Goal: Task Accomplishment & Management: Manage account settings

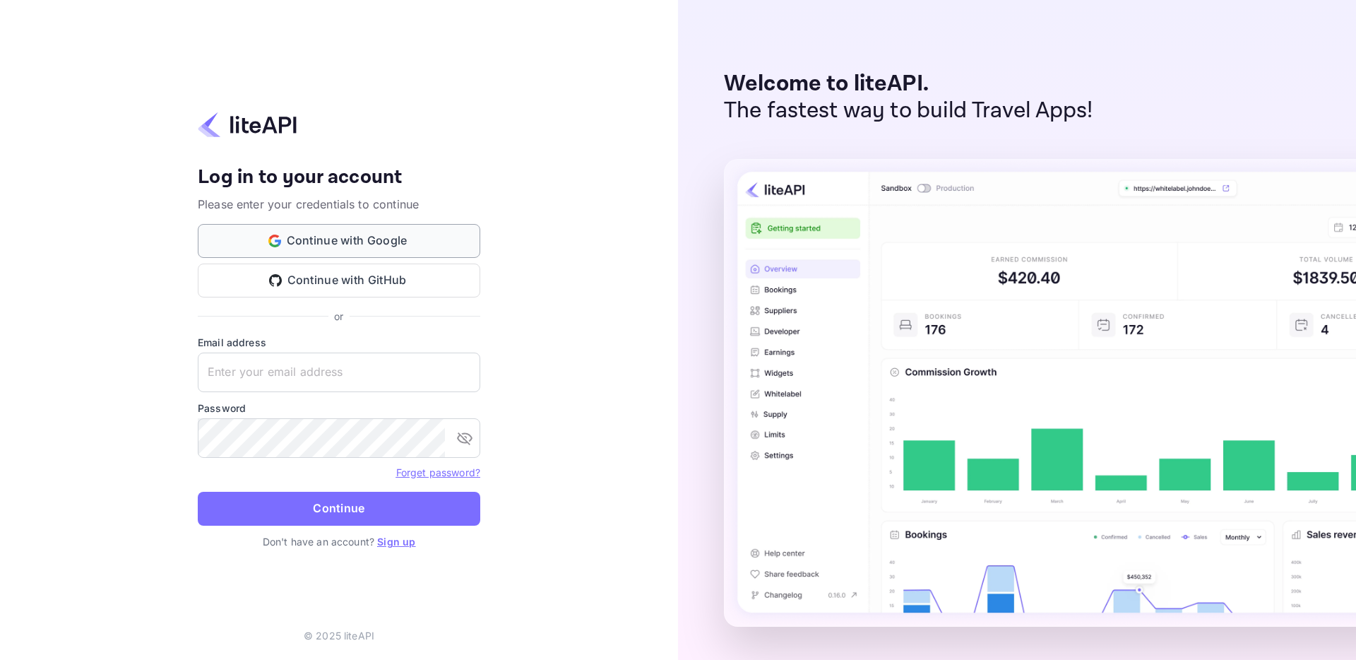
click at [349, 244] on button "Continue with Google" at bounding box center [339, 241] width 282 height 34
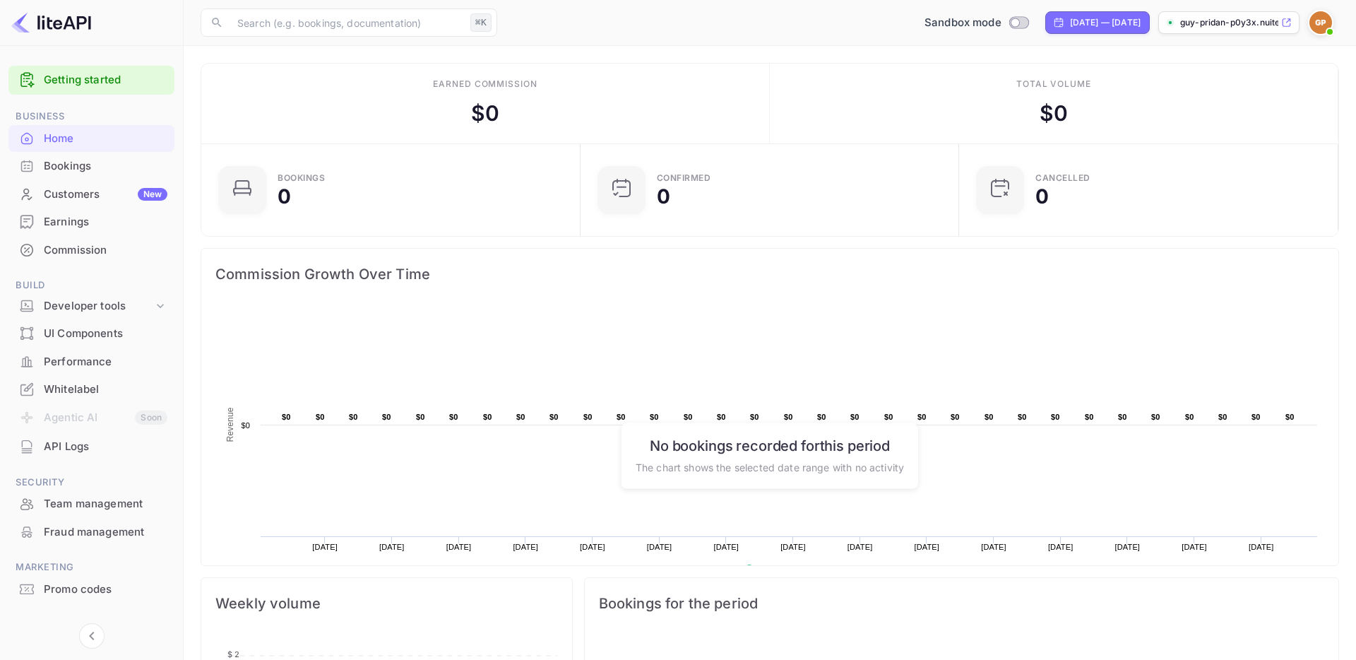
scroll to position [1, 1]
click at [1328, 25] on span at bounding box center [1330, 32] width 14 height 14
click at [1328, 24] on div at bounding box center [678, 330] width 1356 height 660
click at [1210, 25] on p "guy-pridan-p0y3x.nuite..." at bounding box center [1229, 22] width 98 height 13
click at [961, 23] on div "Sandbox mode" at bounding box center [976, 23] width 115 height 16
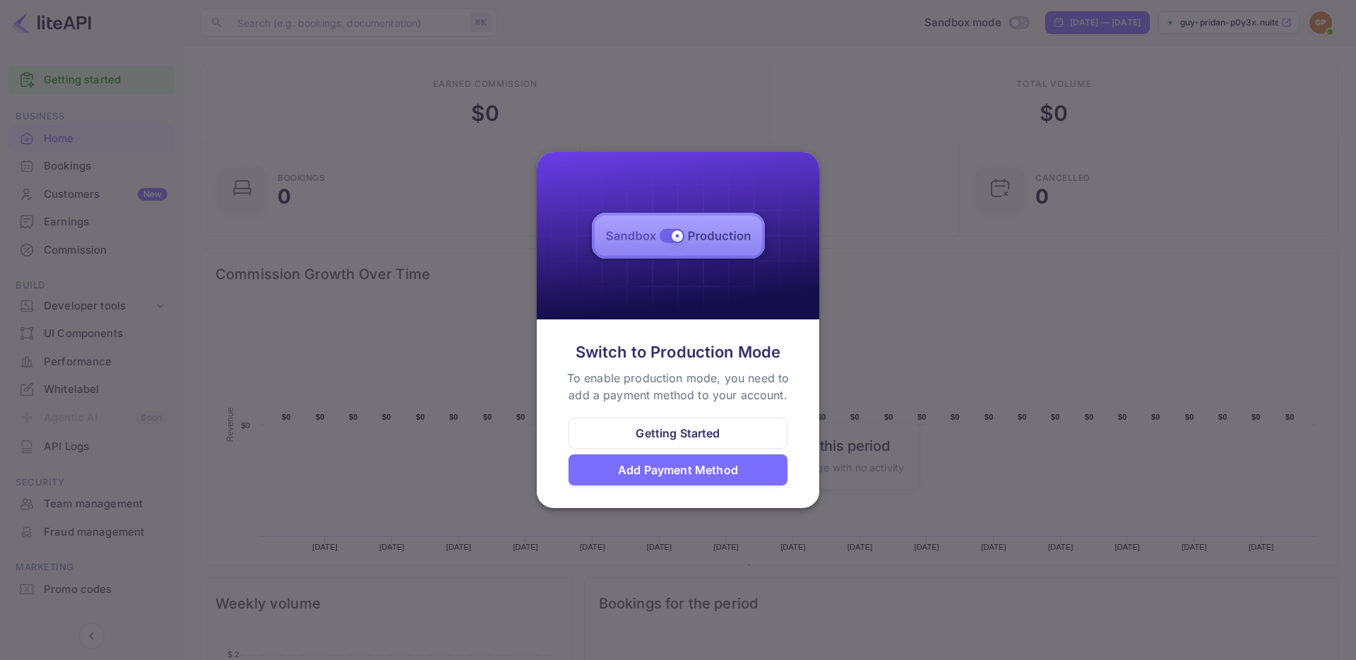
click at [632, 435] on div "Getting Started" at bounding box center [677, 432] width 219 height 31
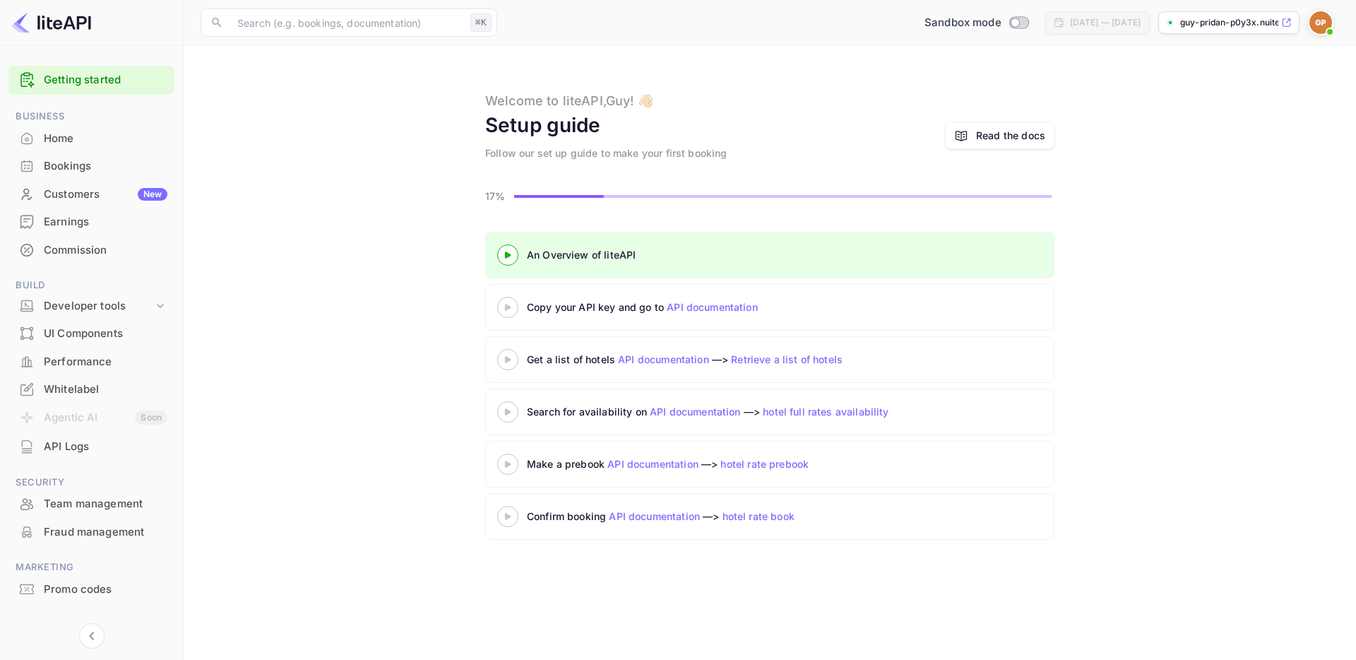
click at [951, 31] on div "Sandbox mode" at bounding box center [976, 23] width 121 height 22
click at [1001, 24] on input "Switch to Production mode" at bounding box center [1015, 22] width 28 height 9
checkbox input "false"
click at [349, 266] on div "An Overview of liteAPI Copy your API key and go to API documentation Get a list…" at bounding box center [770, 389] width 1138 height 314
click at [520, 309] on icon at bounding box center [507, 307] width 49 height 7
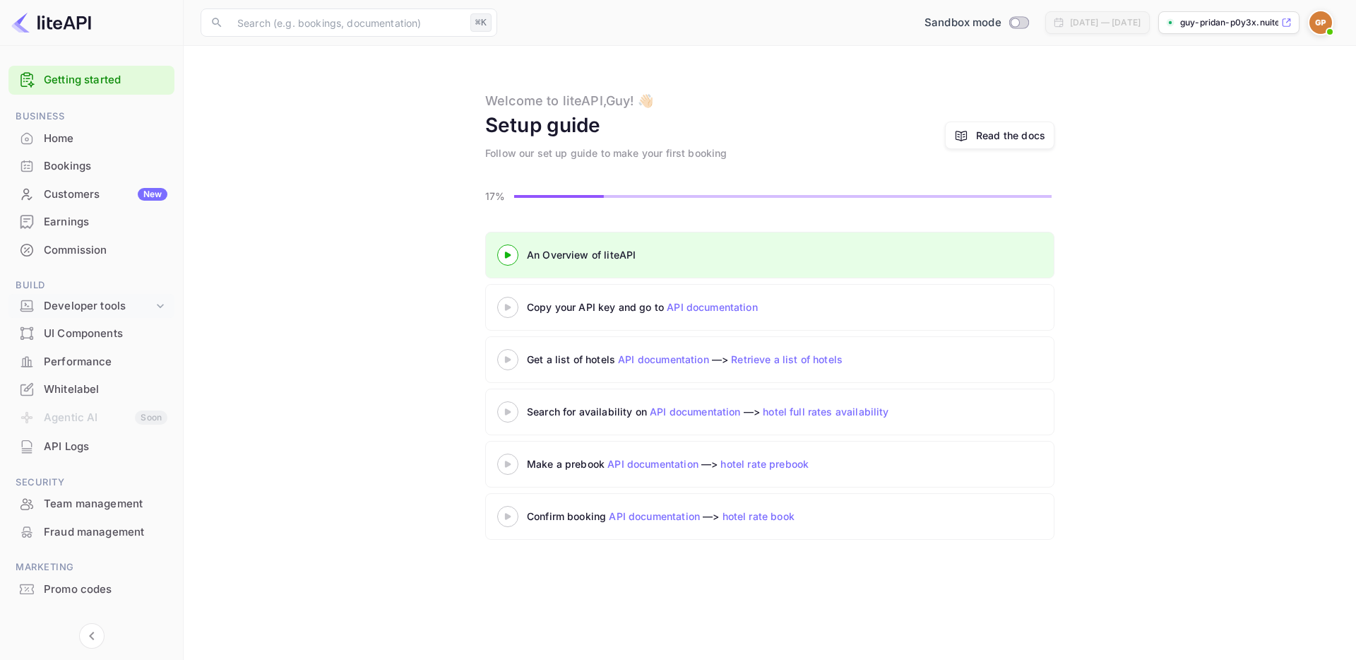
click at [76, 306] on div "Developer tools" at bounding box center [98, 306] width 109 height 16
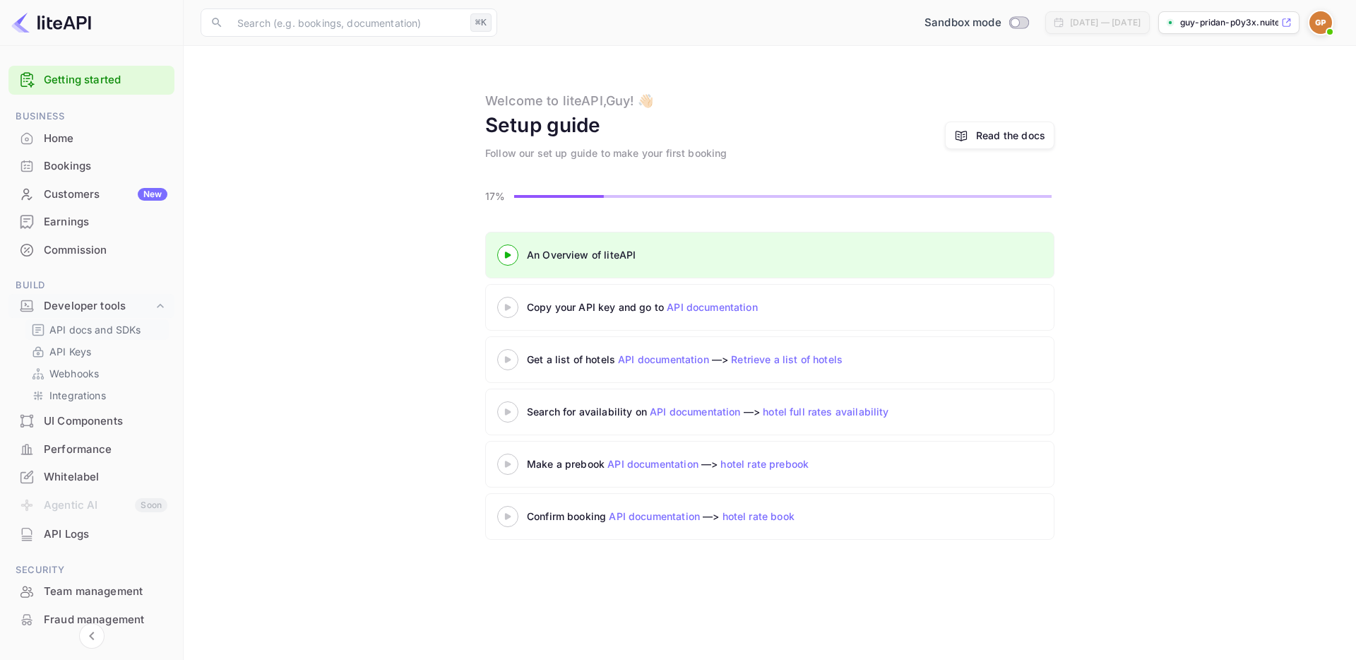
click at [115, 338] on div "API docs and SDKs" at bounding box center [96, 329] width 143 height 20
click at [97, 350] on link "API Keys" at bounding box center [97, 351] width 132 height 15
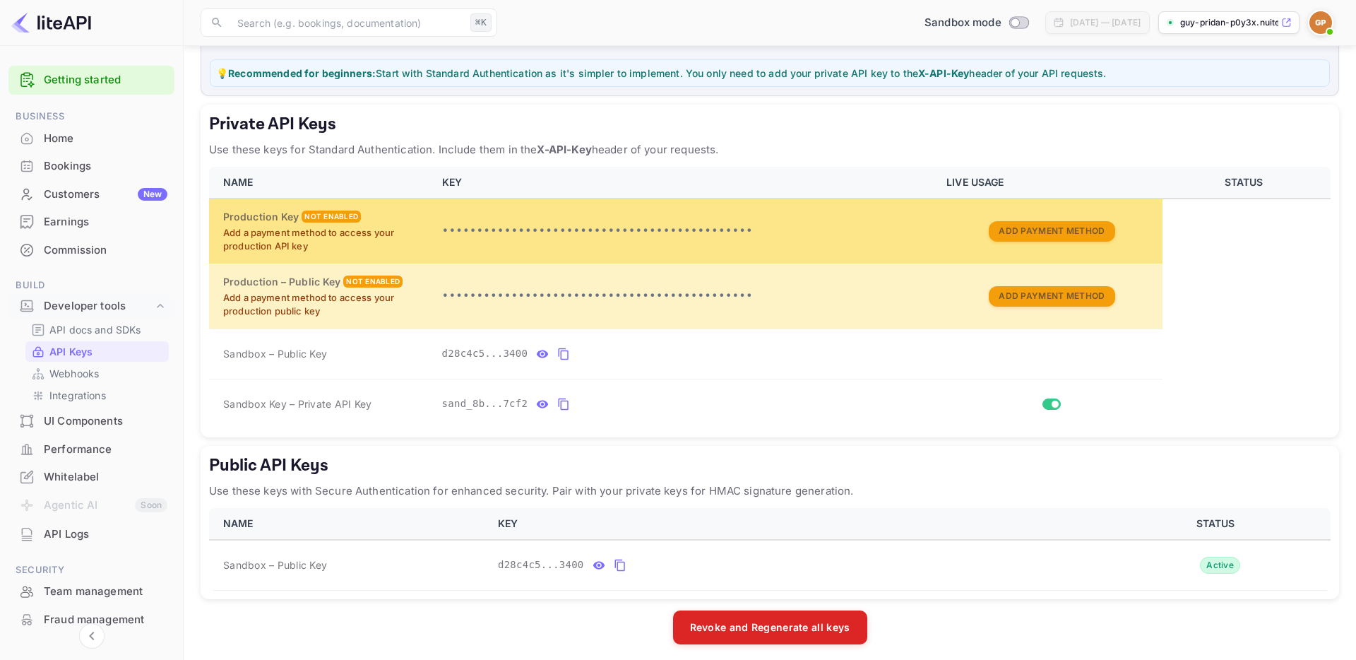
scroll to position [189, 0]
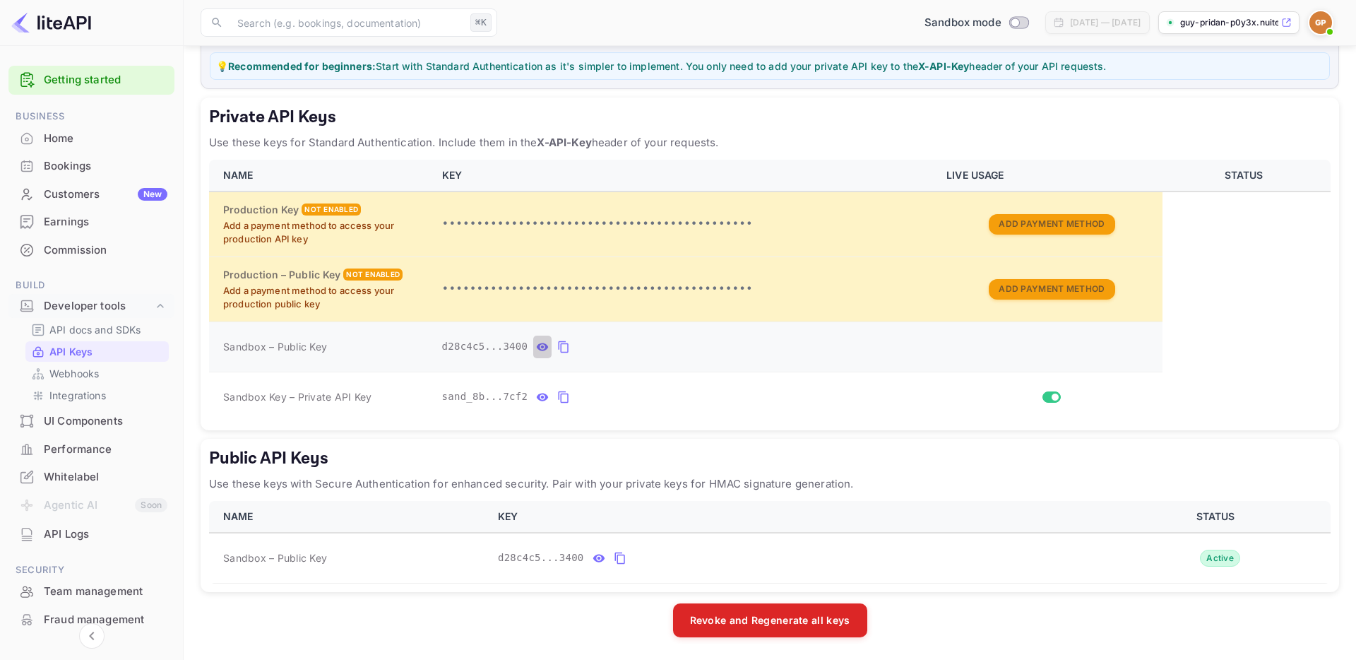
click at [544, 355] on button "private api keys table" at bounding box center [542, 346] width 18 height 23
click at [531, 398] on div "sand_8b...7cf2" at bounding box center [686, 397] width 488 height 23
click at [542, 398] on icon "private api keys table" at bounding box center [543, 397] width 12 height 8
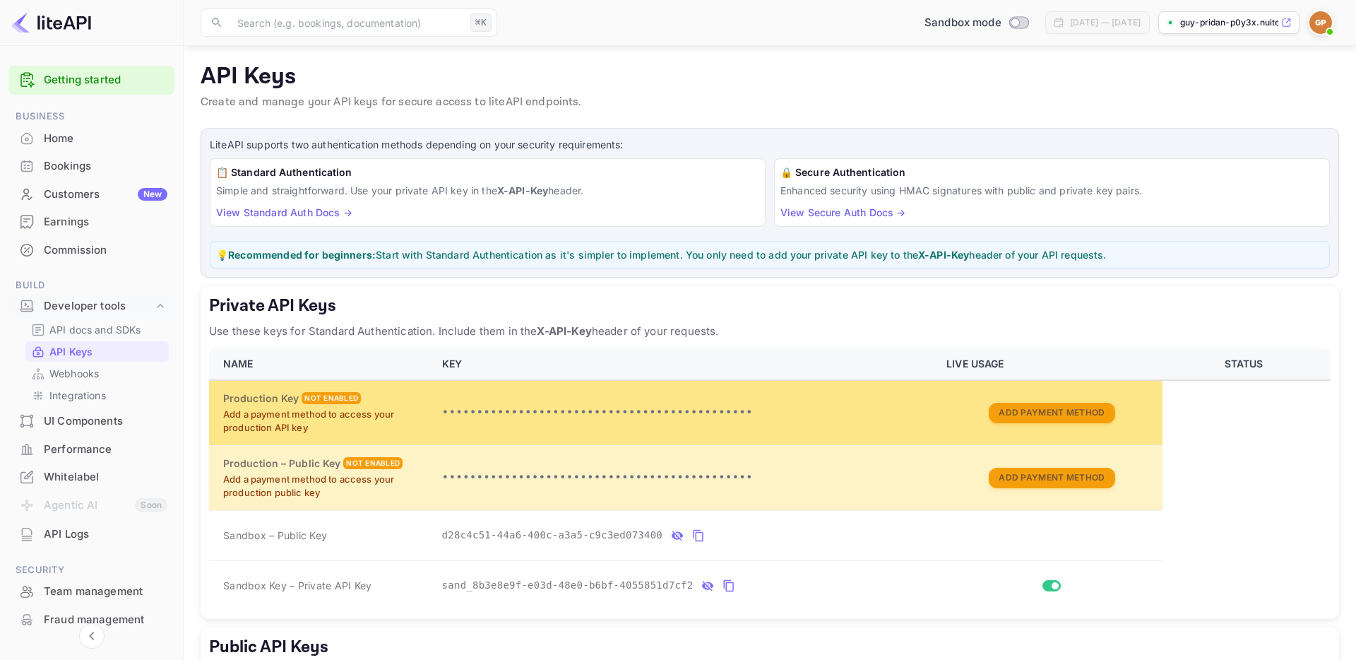
scroll to position [105, 0]
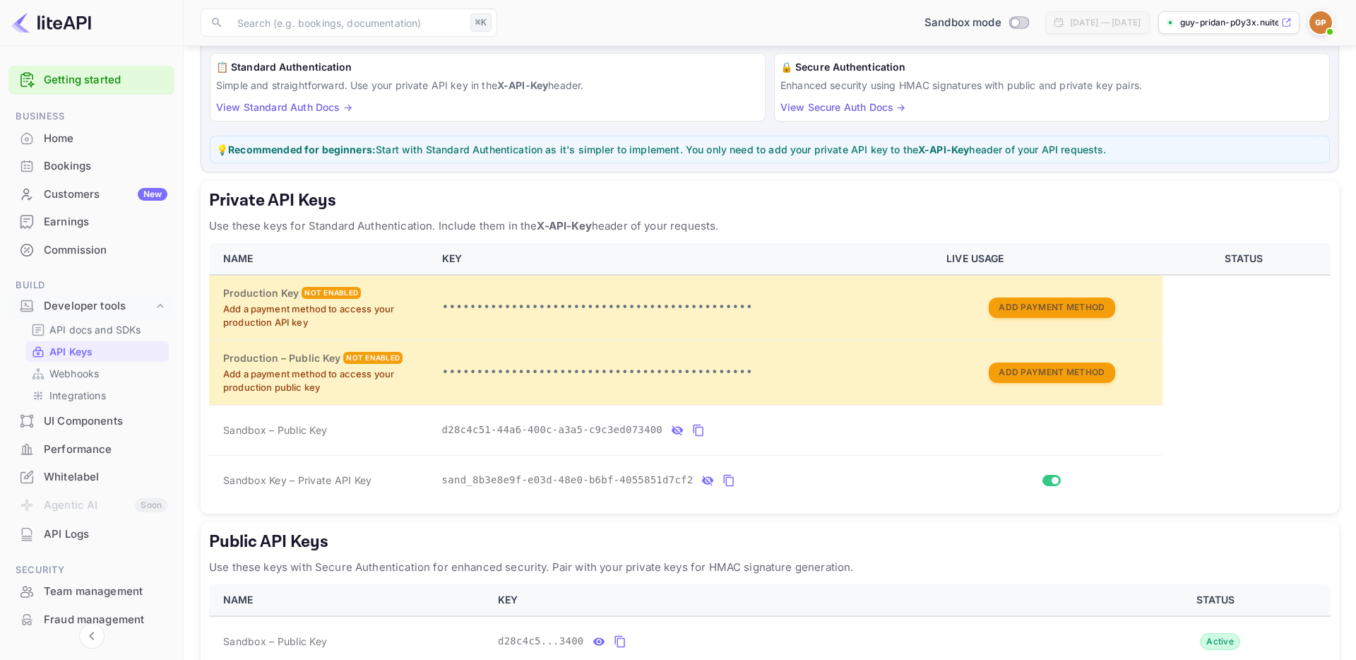
click at [732, 482] on icon "private api keys table" at bounding box center [728, 480] width 13 height 17
